Goal: Transaction & Acquisition: Download file/media

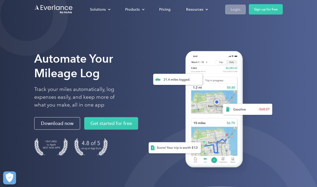
click at [230, 11] on link "Login" at bounding box center [235, 10] width 20 height 10
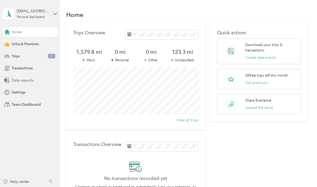
click at [26, 79] on span "Data exports" at bounding box center [23, 80] width 22 height 5
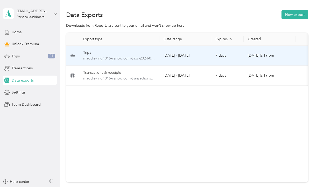
click at [176, 57] on td "[DATE] - [DATE]" at bounding box center [186, 56] width 52 height 20
click at [211, 54] on td "[DATE] - [DATE]" at bounding box center [186, 56] width 52 height 20
click at [270, 57] on td "[DATE] 5:19 pm" at bounding box center [270, 56] width 52 height 20
click at [270, 55] on td "[DATE] 5:19 pm" at bounding box center [270, 56] width 52 height 20
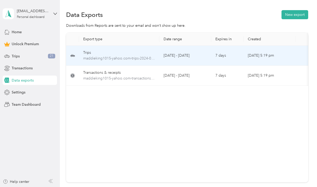
click at [72, 55] on icon at bounding box center [72, 55] width 5 height 6
click at [99, 57] on span "maddieking1015-yahoo.com-trips-2024-01-01-2024-12-31.xlsx" at bounding box center [119, 59] width 72 height 6
